Goal: Task Accomplishment & Management: Use online tool/utility

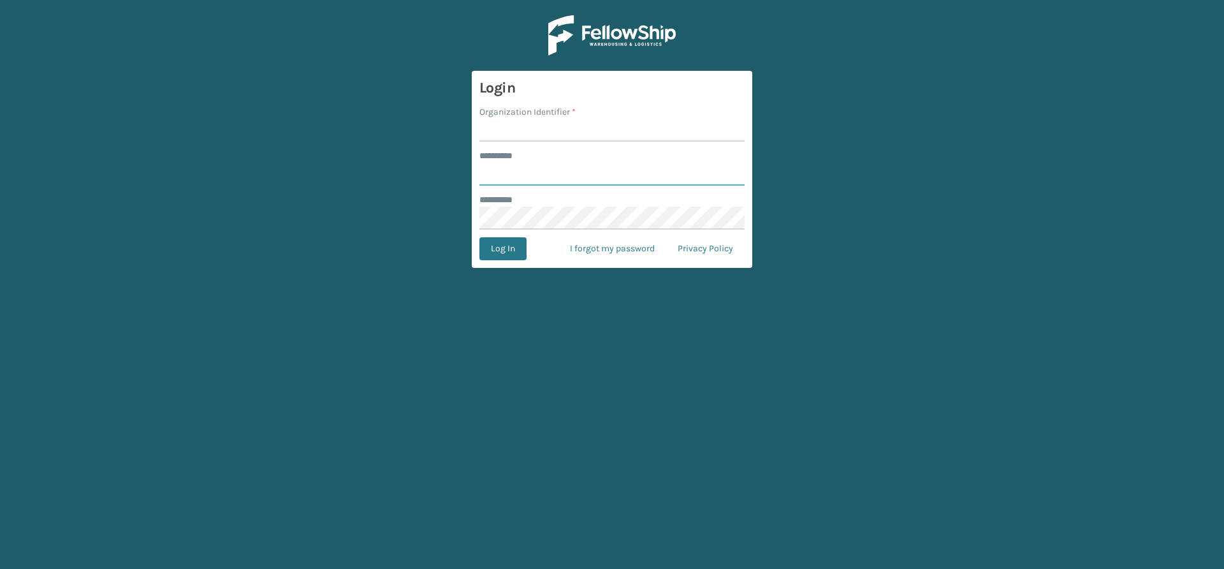
type input "*****"
click at [541, 133] on input "Organization Identifier *" at bounding box center [611, 130] width 265 height 23
type input "Vancouver Remco"
click at [505, 251] on button "Log In" at bounding box center [502, 248] width 47 height 23
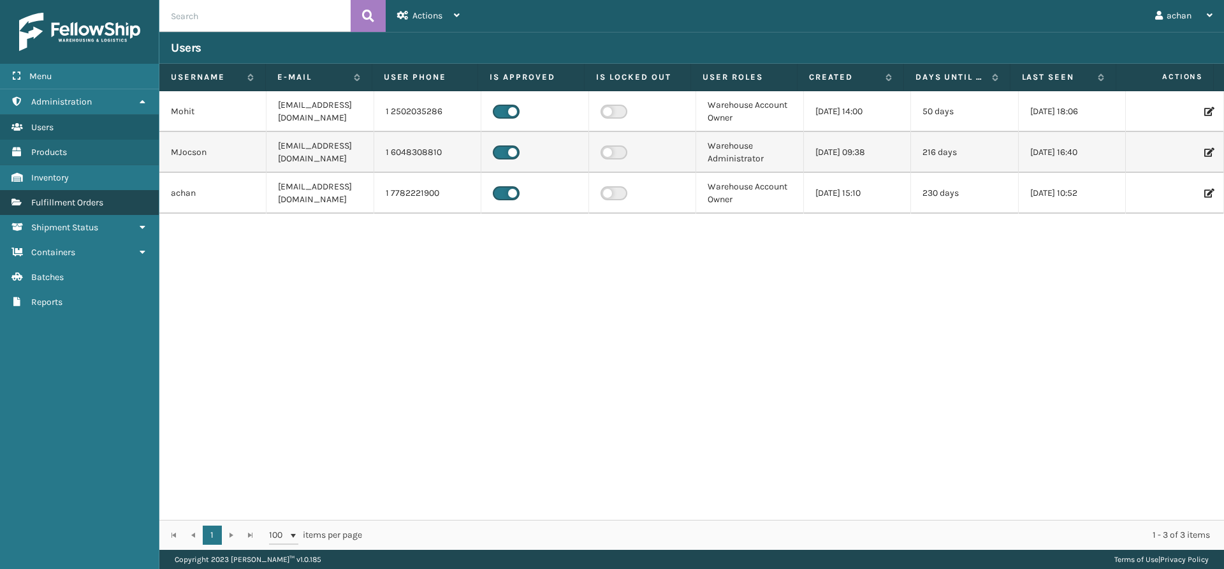
click at [90, 201] on span "Fulfillment Orders" at bounding box center [67, 202] width 72 height 11
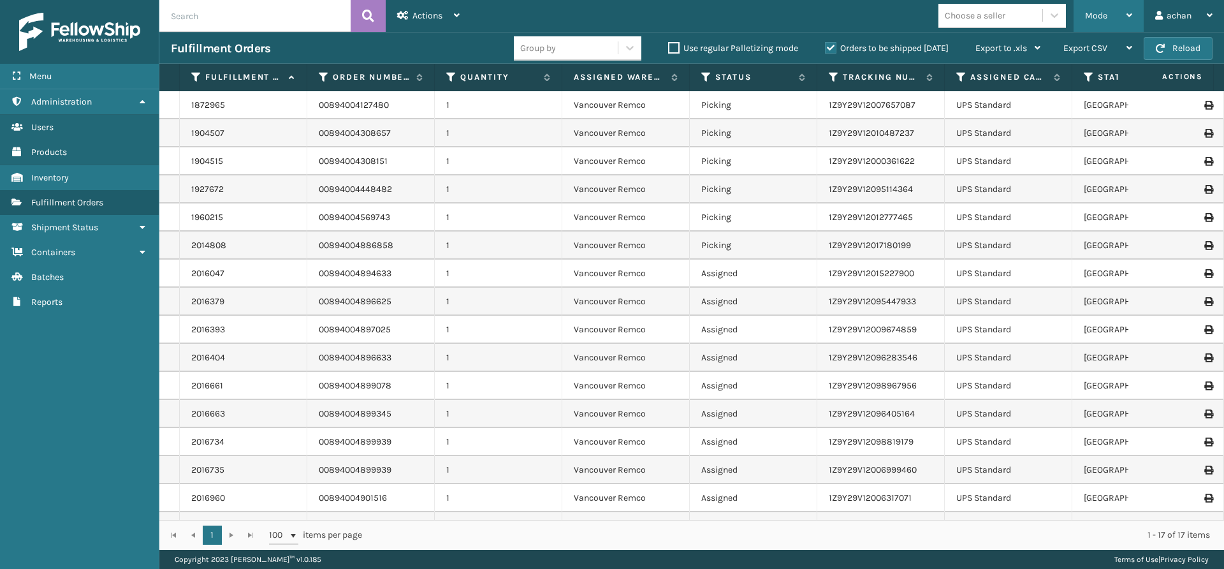
click at [1127, 13] on icon at bounding box center [1129, 15] width 6 height 9
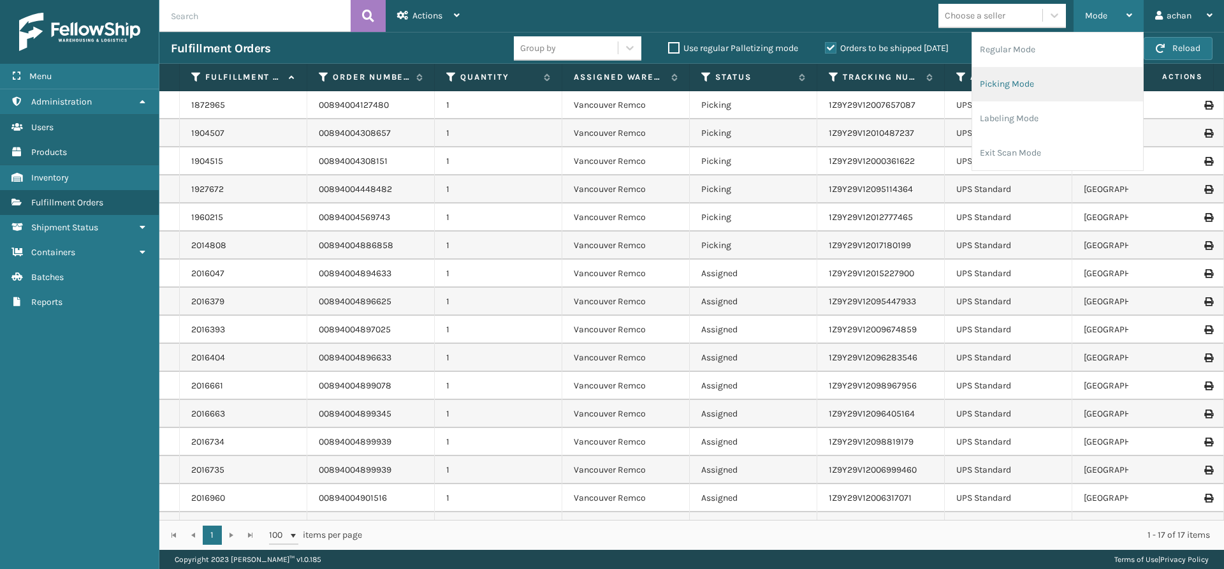
click at [994, 85] on li "Picking Mode" at bounding box center [1057, 84] width 171 height 34
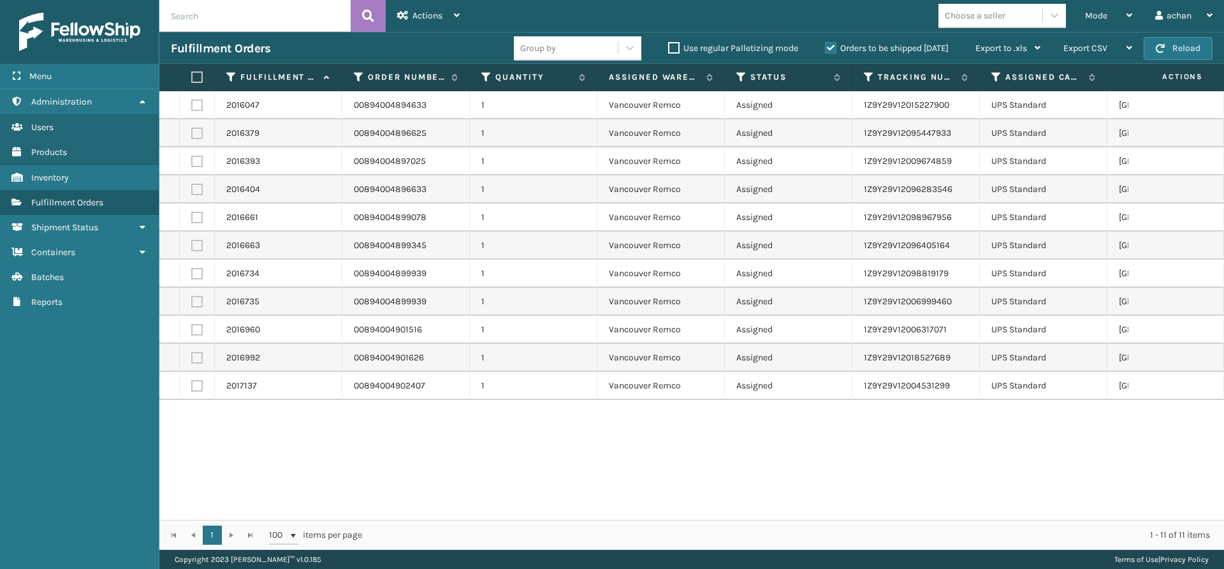
click at [196, 73] on label at bounding box center [195, 76] width 8 height 11
click at [192, 73] on input "checkbox" at bounding box center [191, 77] width 1 height 8
checkbox input "true"
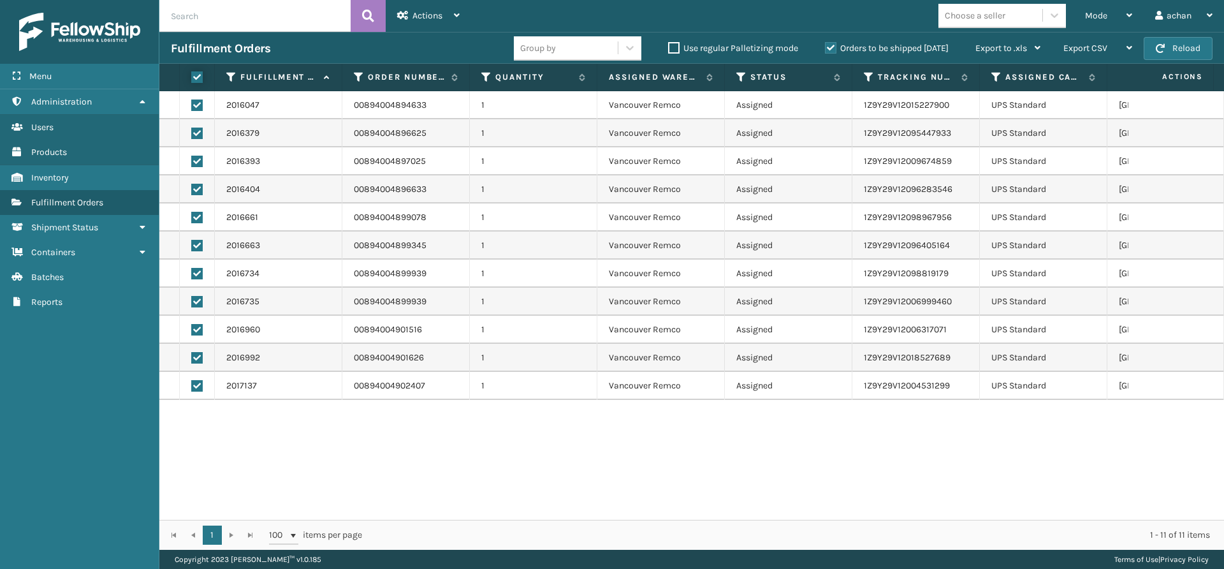
checkbox input "true"
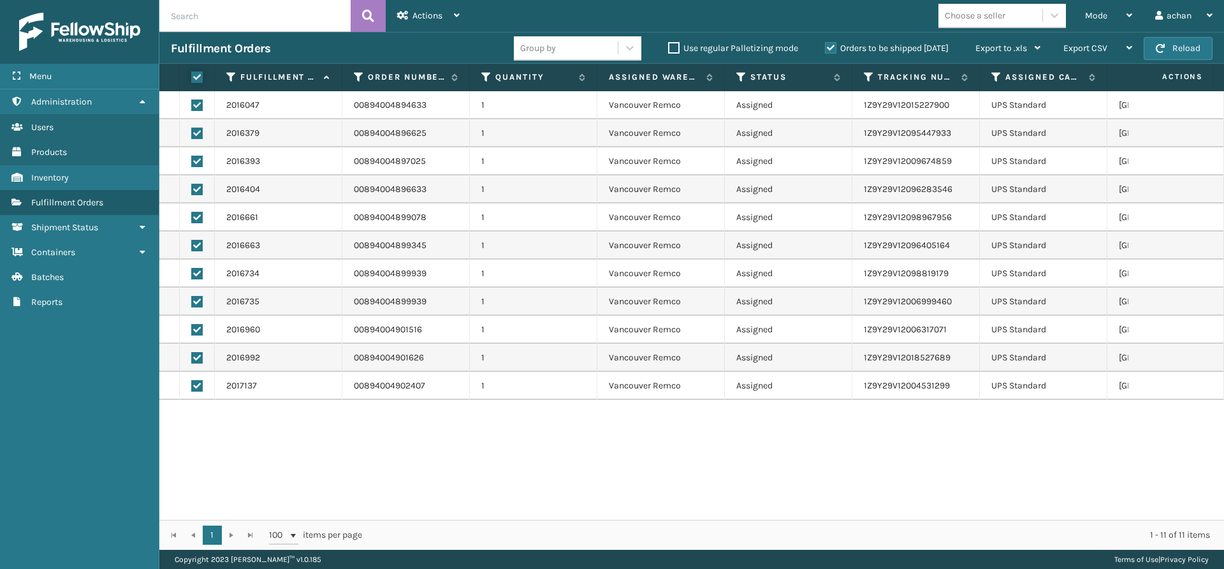
checkbox input "true"
click at [460, 14] on div "Actions Settings Remove All Filters Export Labels Create Picking Batch" at bounding box center [428, 16] width 85 height 32
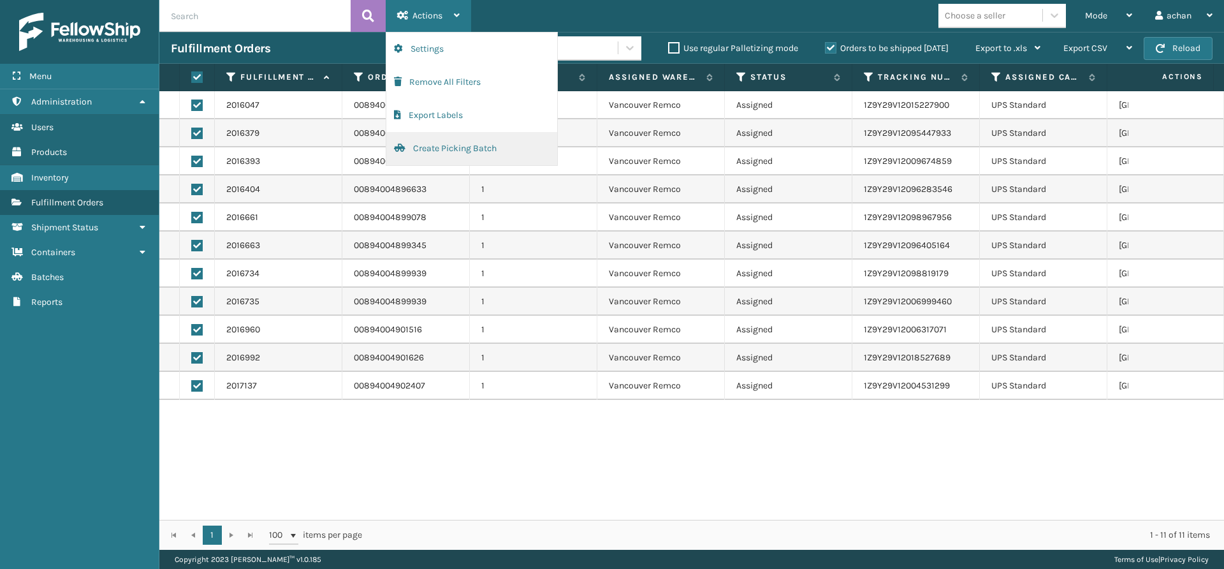
click at [435, 153] on button "Create Picking Batch" at bounding box center [471, 148] width 171 height 33
